Goal: Task Accomplishment & Management: Use online tool/utility

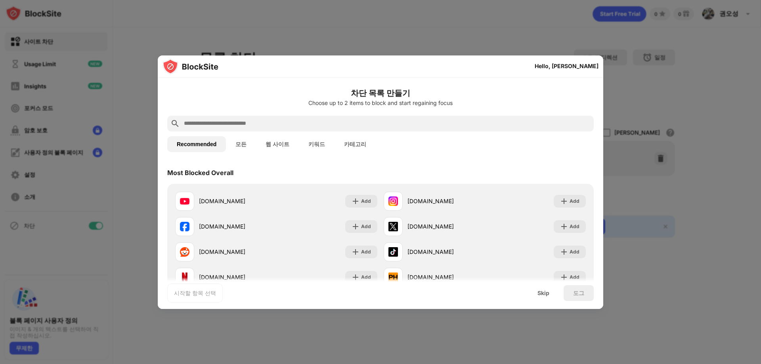
click at [278, 119] on input "text" at bounding box center [387, 124] width 408 height 10
paste input "**********"
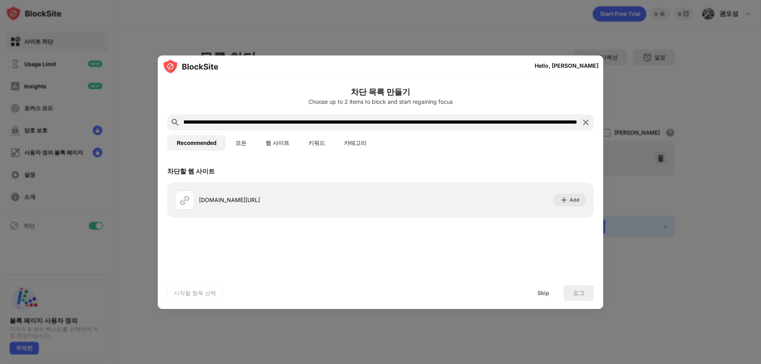
scroll to position [0, 194]
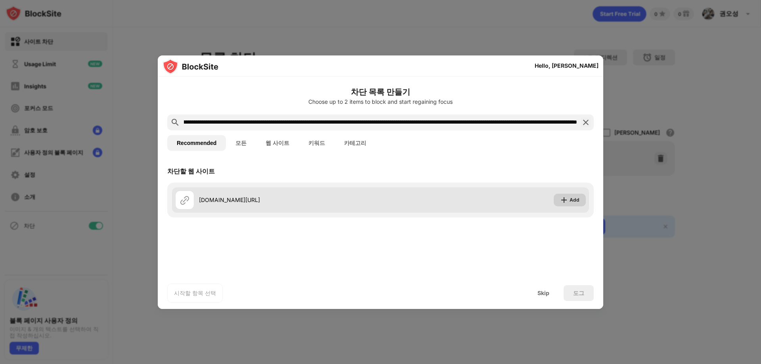
type input "**********"
click at [566, 200] on img at bounding box center [564, 200] width 8 height 8
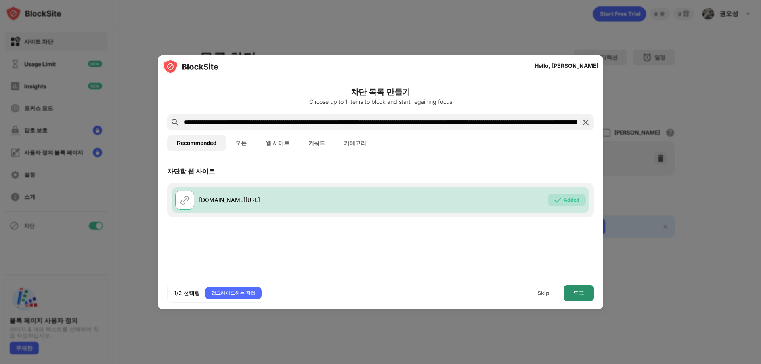
click at [578, 293] on div "도그" at bounding box center [578, 293] width 11 height 6
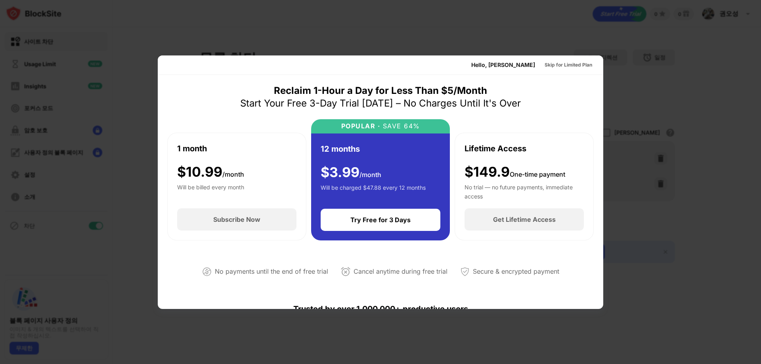
click at [512, 72] on div "Hello, [PERSON_NAME] Skip for Limited Plan" at bounding box center [381, 65] width 446 height 19
click at [428, 45] on div at bounding box center [380, 182] width 761 height 364
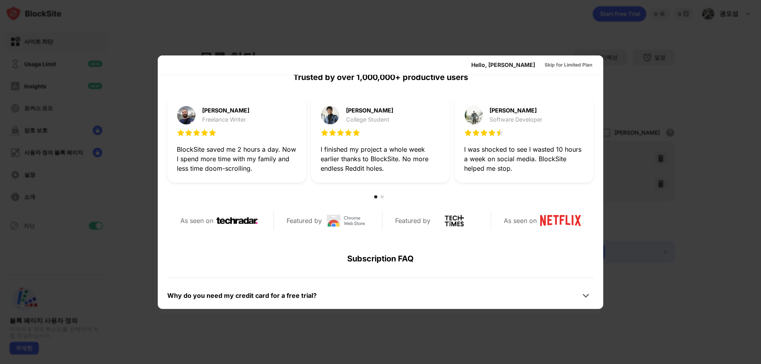
scroll to position [387, 0]
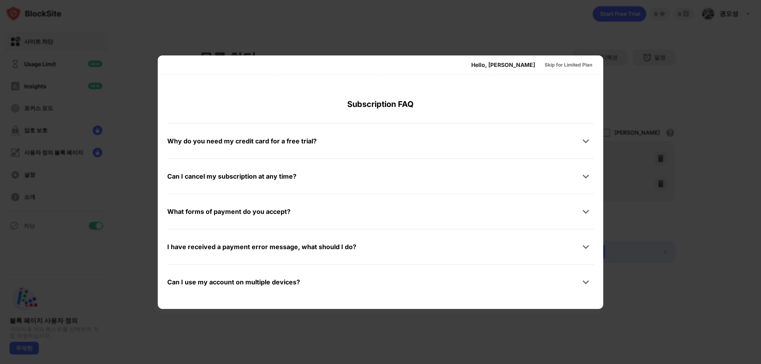
click at [709, 293] on div at bounding box center [380, 182] width 761 height 364
drag, startPoint x: 410, startPoint y: 117, endPoint x: 400, endPoint y: 118, distance: 10.3
click at [548, 63] on div "Skip for Limited Plan" at bounding box center [569, 65] width 48 height 8
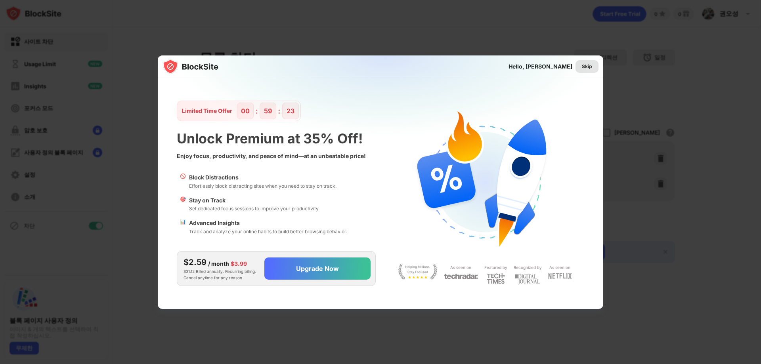
click at [589, 64] on div "Skip" at bounding box center [587, 67] width 10 height 8
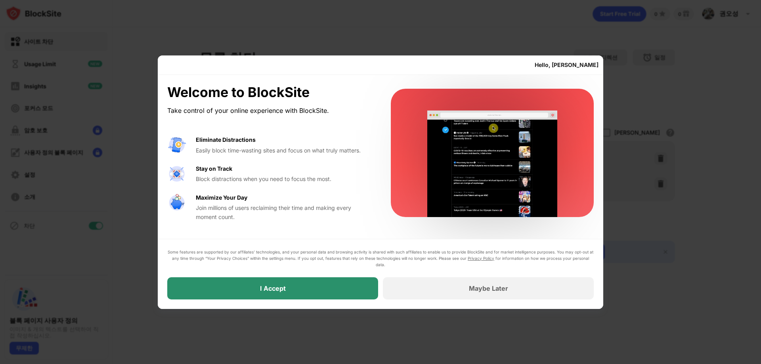
click at [284, 289] on div "I Accept" at bounding box center [273, 289] width 26 height 8
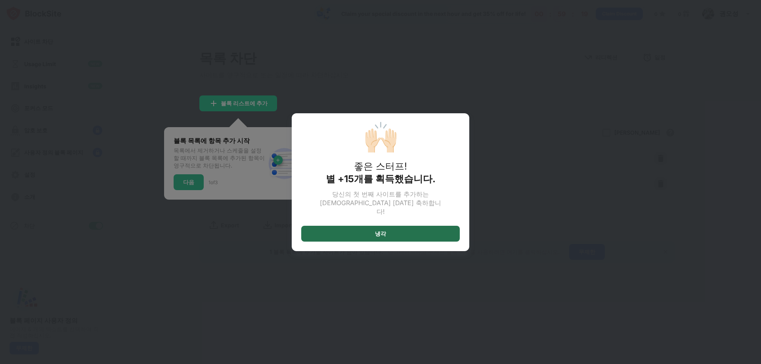
click at [384, 231] on div "냉각" at bounding box center [380, 234] width 11 height 6
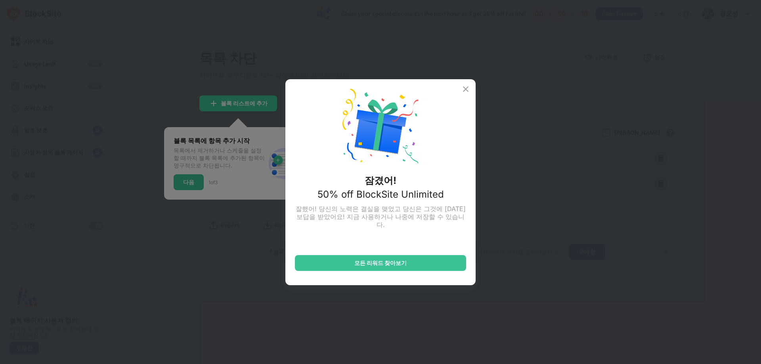
drag, startPoint x: 466, startPoint y: 86, endPoint x: 466, endPoint y: 92, distance: 6.3
click at [466, 87] on img at bounding box center [466, 89] width 10 height 10
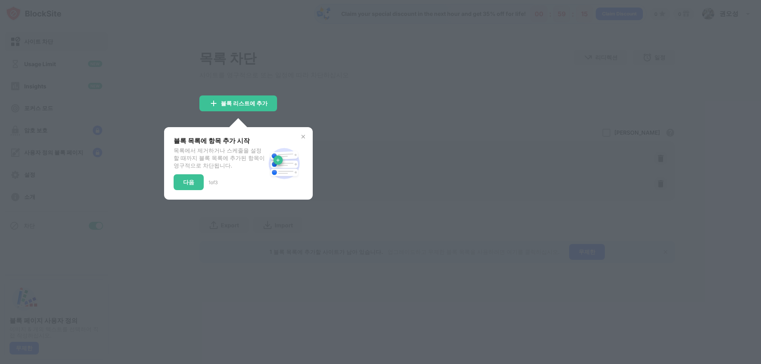
drag, startPoint x: 240, startPoint y: 134, endPoint x: 239, endPoint y: 139, distance: 5.3
click at [240, 134] on div "블록 목록에 항목 추가 시작 목록에서 제거하거나 스케줄을 설정할 때까지 블록 목록에 추가된 항목이 영구적으로 차단됩니다. 다음 1 of 3" at bounding box center [238, 163] width 149 height 73
click at [300, 139] on img at bounding box center [303, 137] width 6 height 6
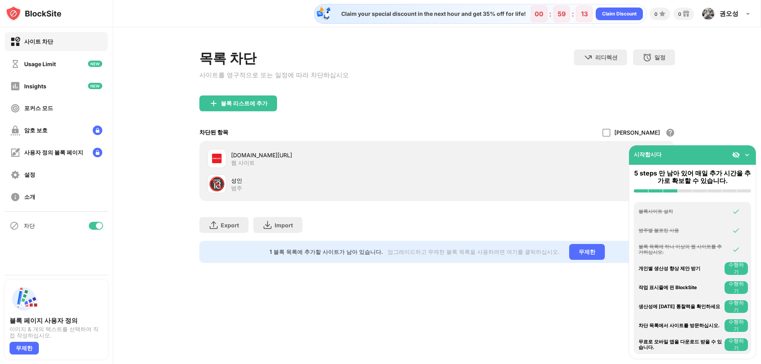
click at [385, 113] on div "블록 리스트에 추가" at bounding box center [437, 110] width 476 height 29
click at [751, 156] on img at bounding box center [748, 155] width 8 height 8
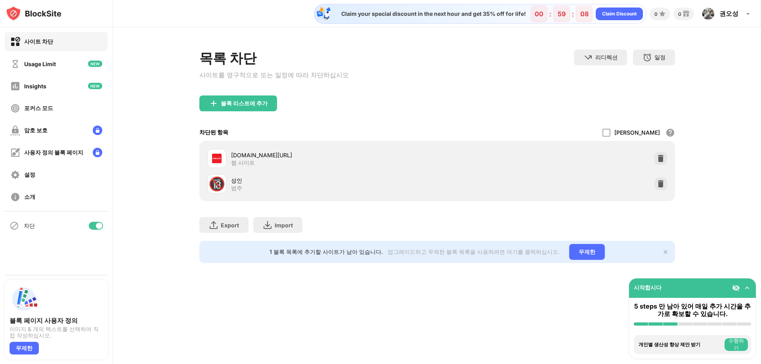
click at [750, 288] on img at bounding box center [748, 288] width 8 height 8
